Goal: Entertainment & Leisure: Consume media (video, audio)

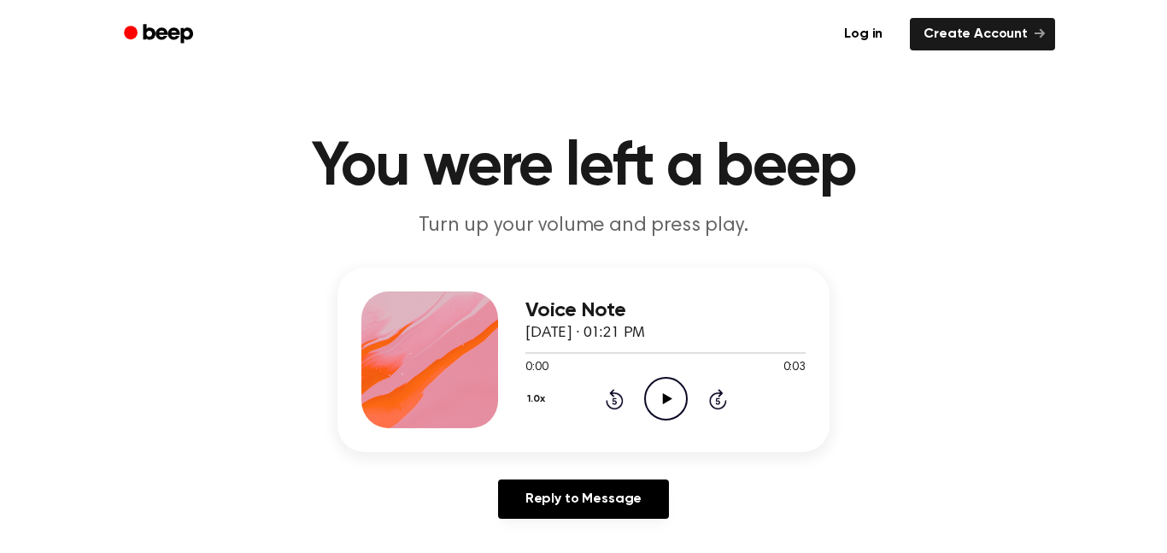
click at [670, 424] on div "Voice Note September 5, 2025 · 01:21 PM 0:00 0:03 Your browser does not support…" at bounding box center [665, 359] width 280 height 137
click at [656, 411] on icon "Play Audio" at bounding box center [666, 399] width 44 height 44
click at [748, 317] on h3 "Voice Note" at bounding box center [665, 310] width 280 height 23
click at [668, 388] on icon "Play Audio" at bounding box center [666, 399] width 44 height 44
click at [667, 385] on icon "Play Audio" at bounding box center [666, 399] width 44 height 44
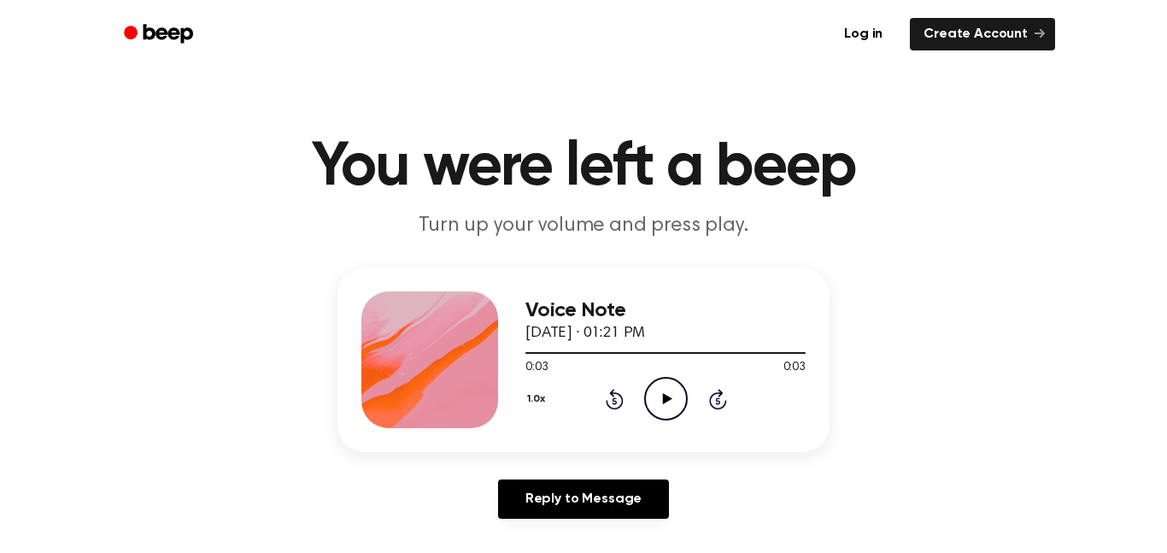
click at [91, 190] on header "You were left a beep Turn up your volume and press play." at bounding box center [584, 188] width 1126 height 103
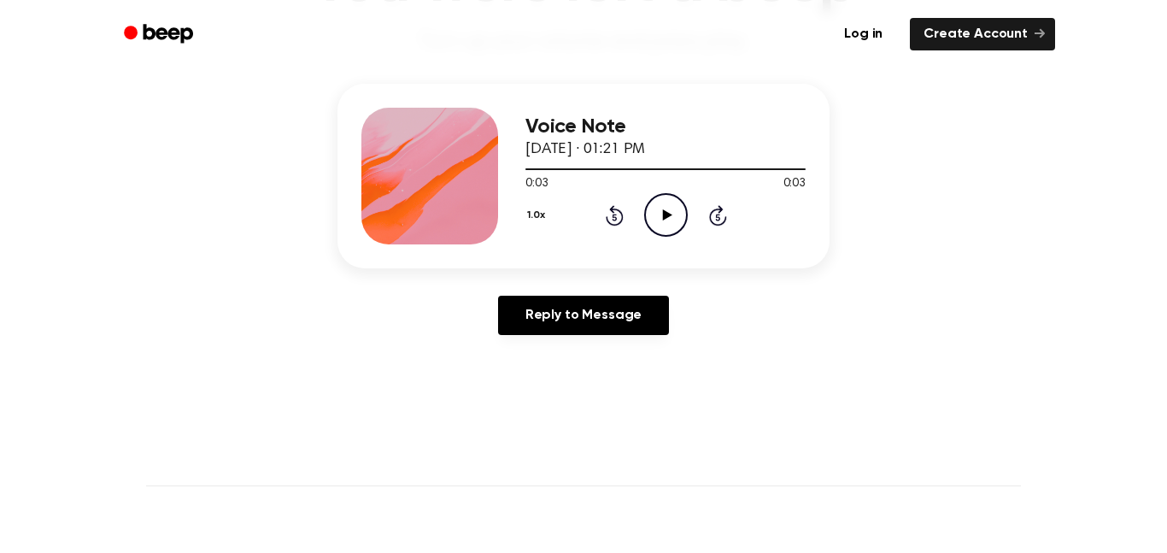
scroll to position [133, 0]
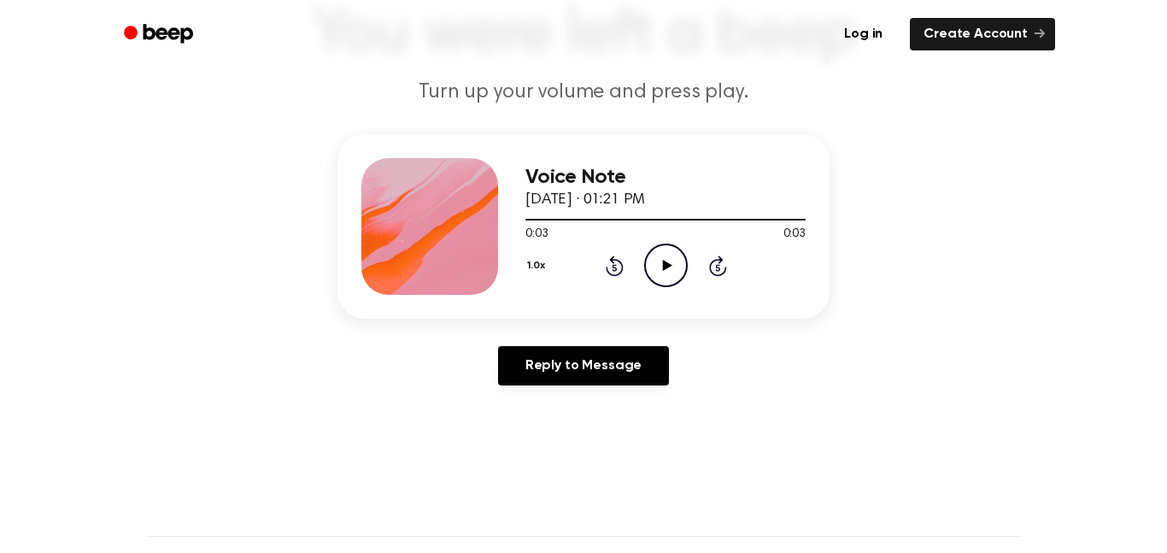
click at [667, 273] on icon "Play Audio" at bounding box center [666, 265] width 44 height 44
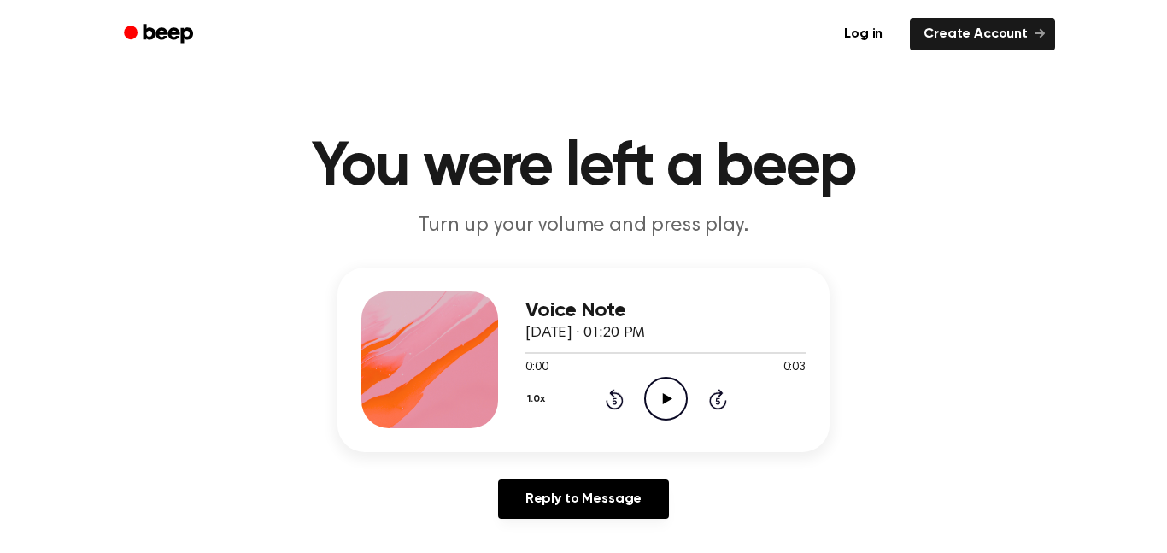
click at [435, 193] on h1 "You were left a beep" at bounding box center [583, 168] width 875 height 62
click at [442, 58] on div "Log in Create Account" at bounding box center [583, 34] width 943 height 68
click at [677, 405] on icon "Play Audio" at bounding box center [666, 399] width 44 height 44
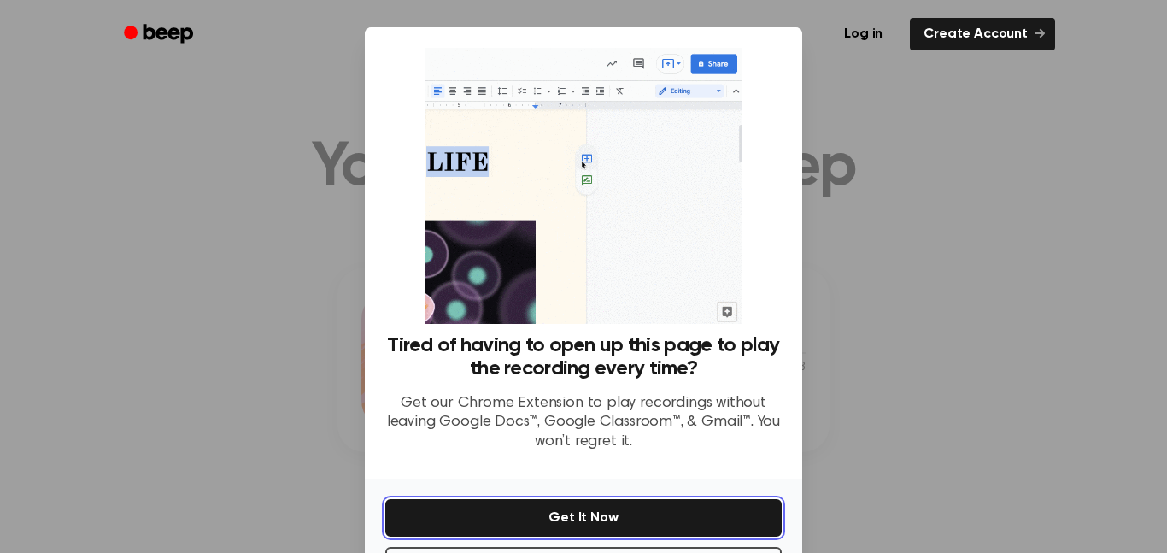
click at [701, 519] on button "Get It Now" at bounding box center [583, 518] width 396 height 38
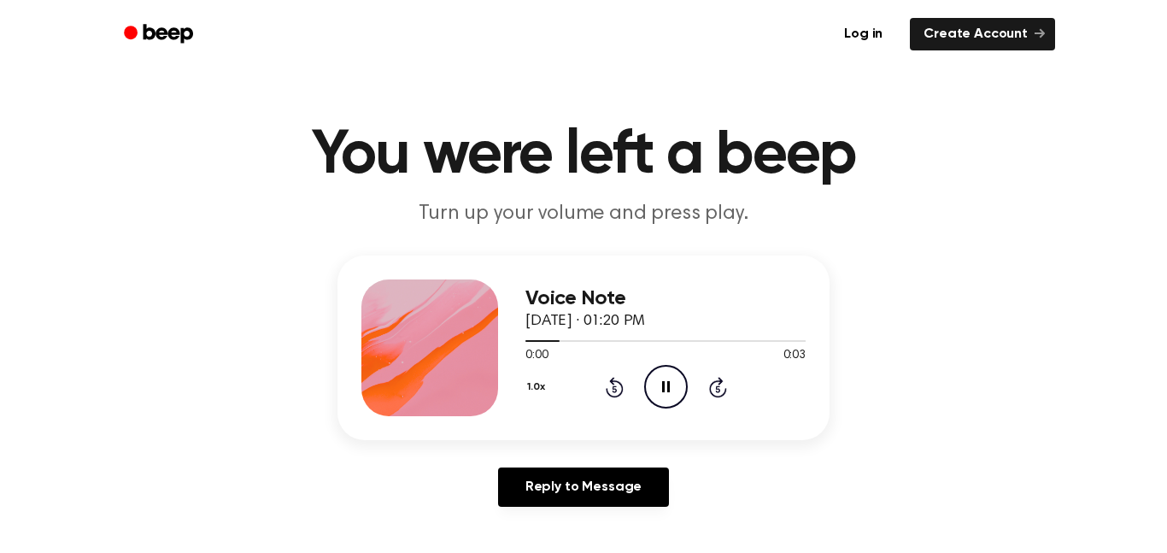
scroll to position [824, 0]
